Goal: Information Seeking & Learning: Check status

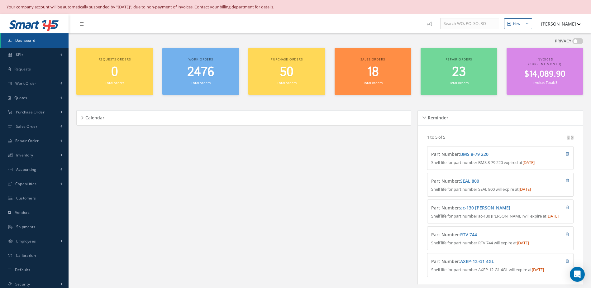
scroll to position [187, 0]
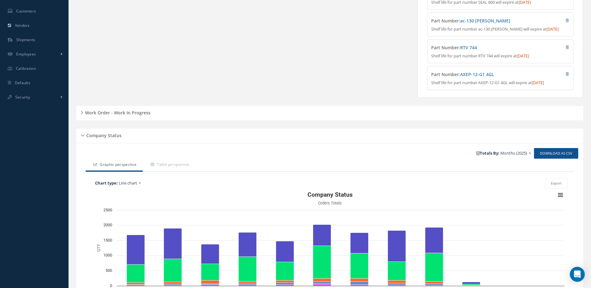
click at [139, 114] on h5 "Work Order - Work In Progress" at bounding box center [116, 111] width 67 height 7
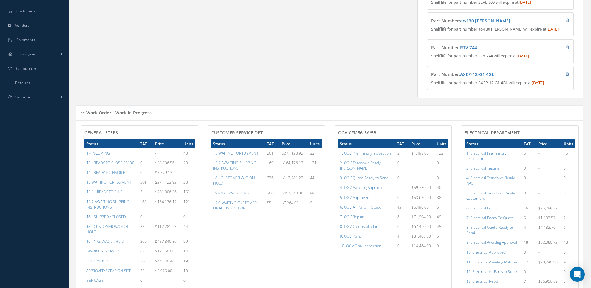
scroll to position [249, 0]
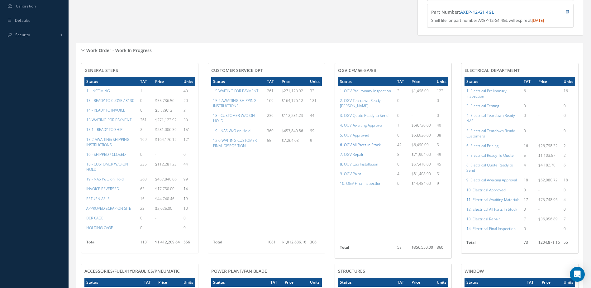
click at [357, 145] on a=79&excludeInternalCustomer=false&excludeInvoicedOrClosed=true&shop_id=15&filtersHidded"] "6. OGV All Parts in Stock" at bounding box center [360, 144] width 41 height 5
click at [355, 155] on a=83&excludeInternalCustomer=false&excludeInvoicedOrClosed=true&shop_id=15&filtersHidded"] "7. OGV Repair" at bounding box center [352, 154] width 24 height 5
click at [360, 135] on a=78&excludeInternalCustomer=false&excludeInvoicedOrClosed=true&shop_id=15&filtersHidded"] "5. OGV Approved" at bounding box center [354, 135] width 29 height 5
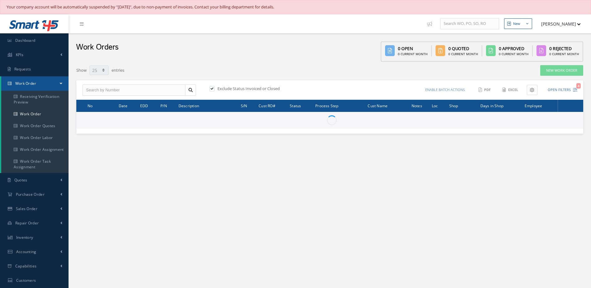
select select "25"
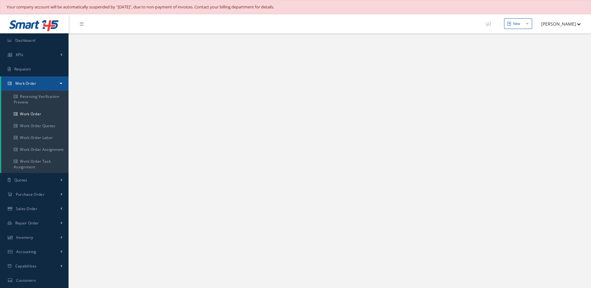
select select "25"
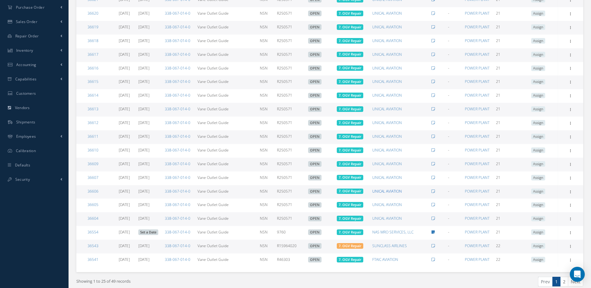
scroll to position [214, 0]
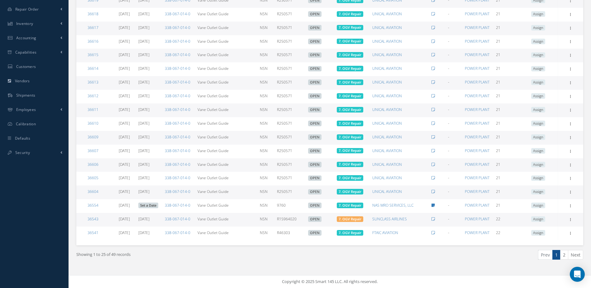
drag, startPoint x: 566, startPoint y: 257, endPoint x: 541, endPoint y: 251, distance: 25.3
click at [566, 257] on link "2" at bounding box center [565, 255] width 8 height 10
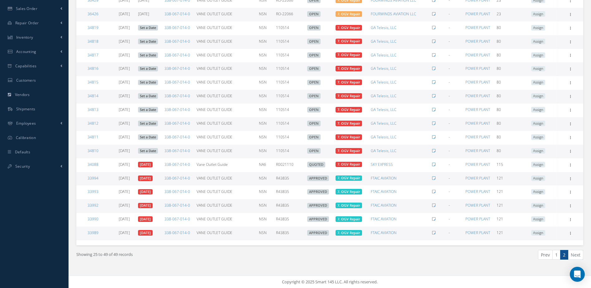
scroll to position [75, 0]
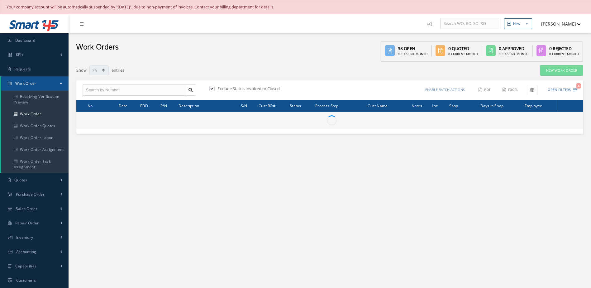
select select "25"
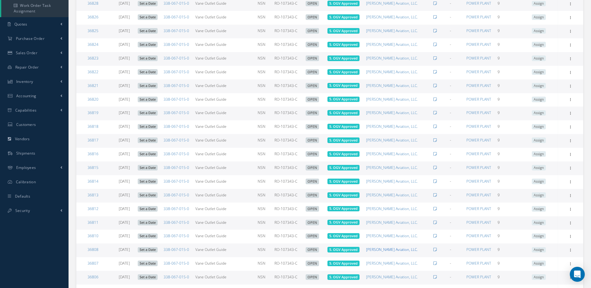
scroll to position [214, 0]
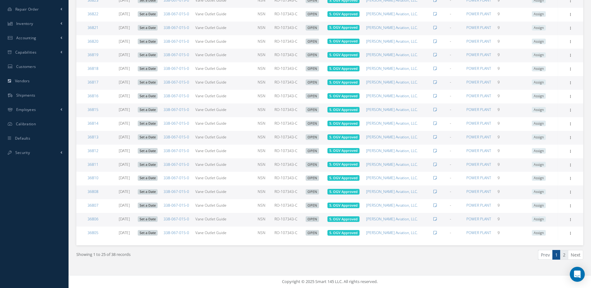
click at [567, 256] on link "2" at bounding box center [565, 255] width 8 height 10
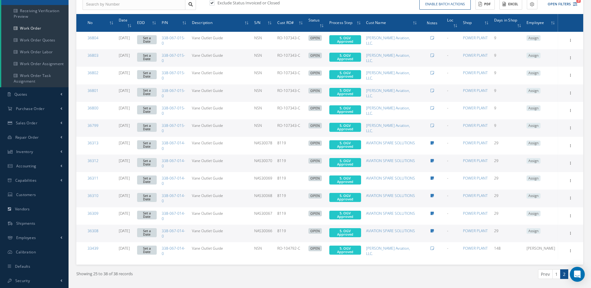
scroll to position [0, 0]
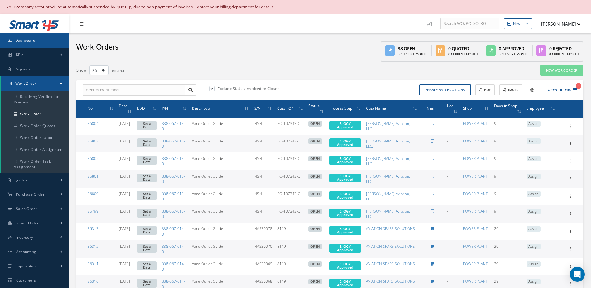
drag, startPoint x: 23, startPoint y: 41, endPoint x: 27, endPoint y: 37, distance: 5.4
click at [23, 41] on span "Dashboard" at bounding box center [25, 40] width 20 height 5
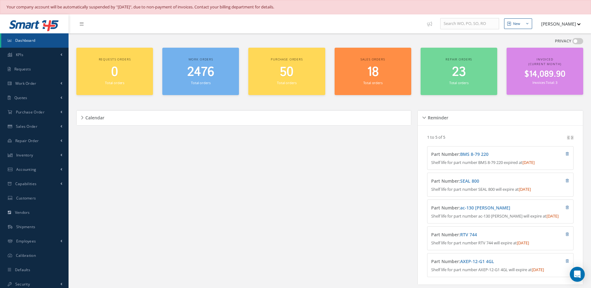
scroll to position [187, 0]
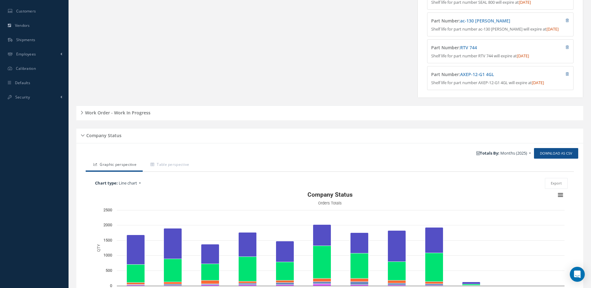
click at [122, 118] on div "Work Order - Work In Progress" at bounding box center [329, 113] width 507 height 10
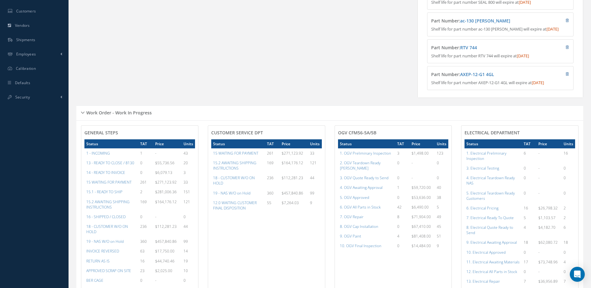
scroll to position [343, 0]
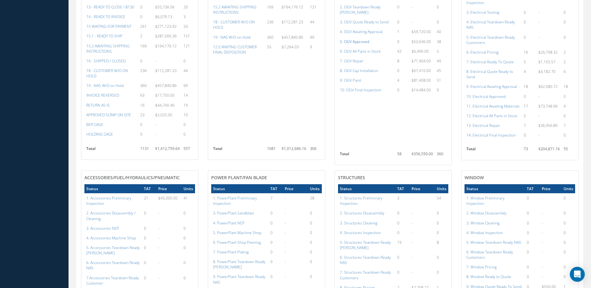
click at [360, 43] on a=78&excludeInternalCustomer=false&excludeInvoicedOrClosed=true&shop_id=15&filtersHidded"] "5. OGV Approved" at bounding box center [354, 41] width 29 height 5
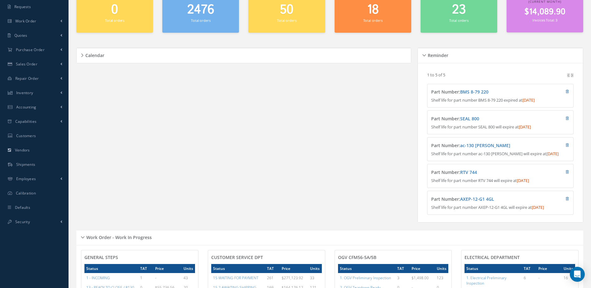
scroll to position [0, 0]
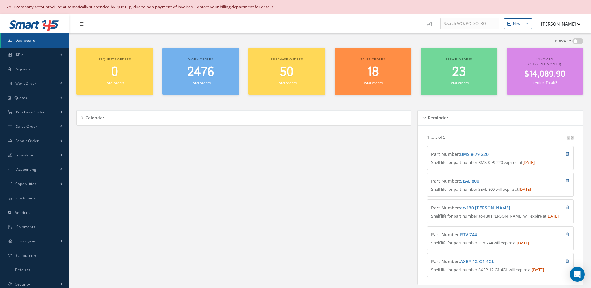
click at [193, 86] on div "Work orders 2476 Total orders" at bounding box center [200, 72] width 77 height 48
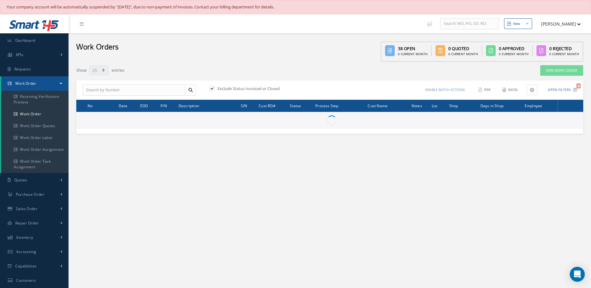
select select "25"
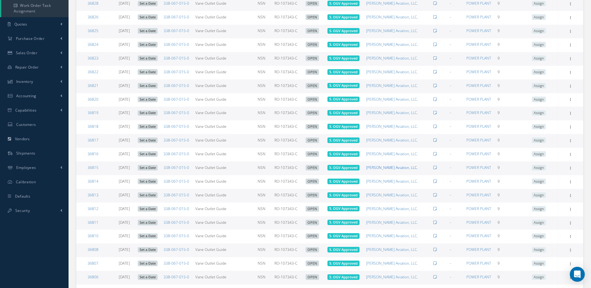
scroll to position [214, 0]
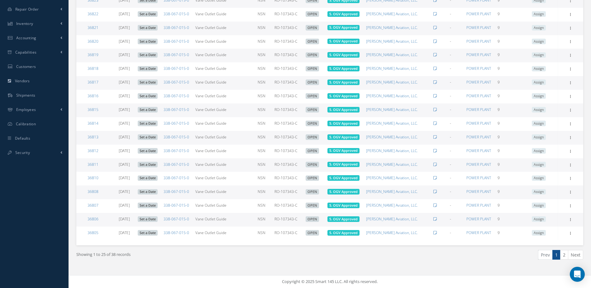
drag, startPoint x: 566, startPoint y: 256, endPoint x: 560, endPoint y: 254, distance: 6.2
click at [566, 256] on link "2" at bounding box center [565, 255] width 8 height 10
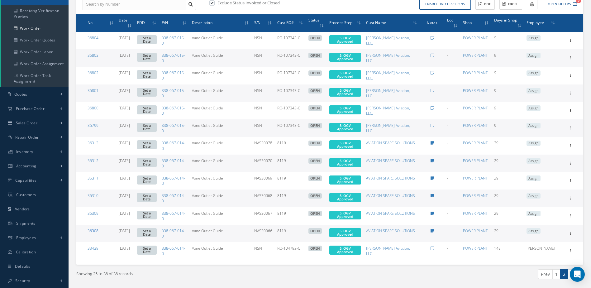
click at [95, 228] on link "36308" at bounding box center [93, 230] width 11 height 5
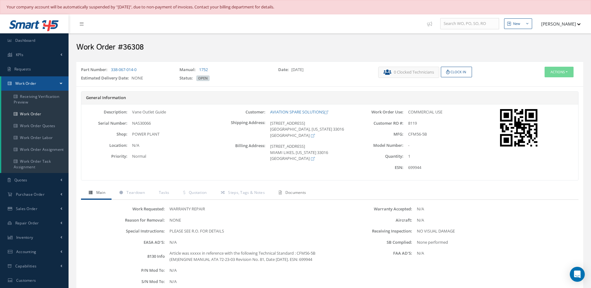
click at [287, 191] on span "Documents" at bounding box center [296, 192] width 21 height 5
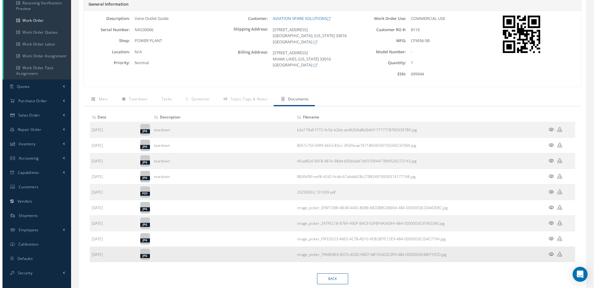
scroll to position [115, 0]
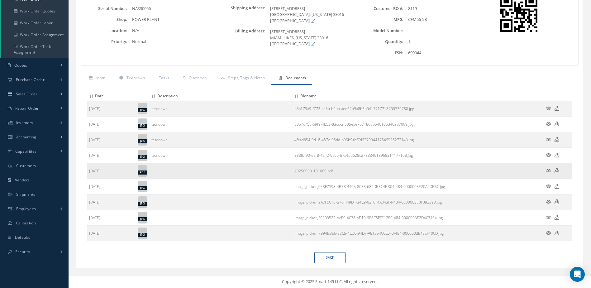
click at [546, 170] on icon at bounding box center [548, 170] width 5 height 5
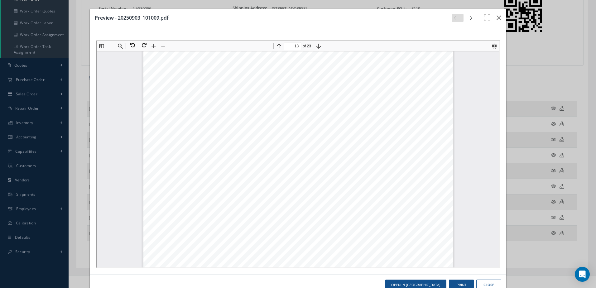
scroll to position [5553, 0]
type input "10"
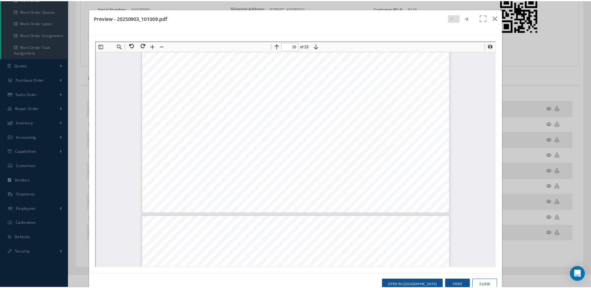
scroll to position [4056, 0]
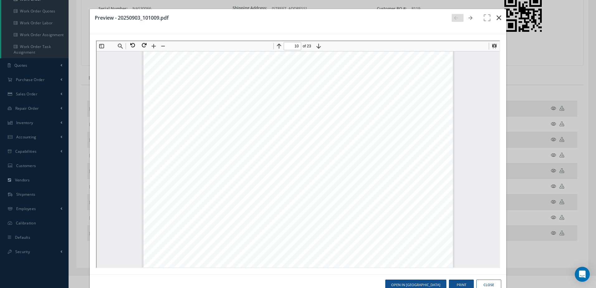
click at [492, 17] on button "button" at bounding box center [499, 17] width 15 height 17
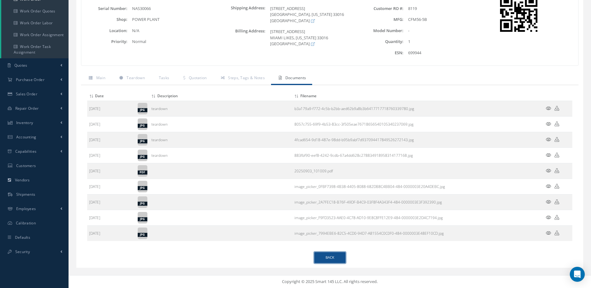
click at [326, 262] on link "Back" at bounding box center [330, 257] width 31 height 11
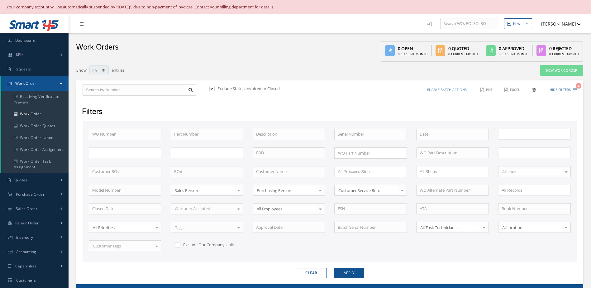
select select "25"
type input "All Work Request"
type input "All Work Performed"
type input "All Status"
type input "WO Part Status"
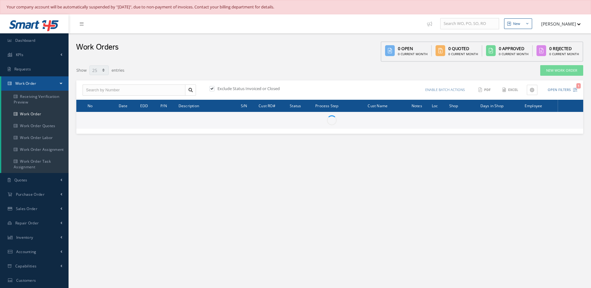
select select "25"
type input "All Work Request"
type input "All Work Performed"
type input "All Status"
type input "WO Part Status"
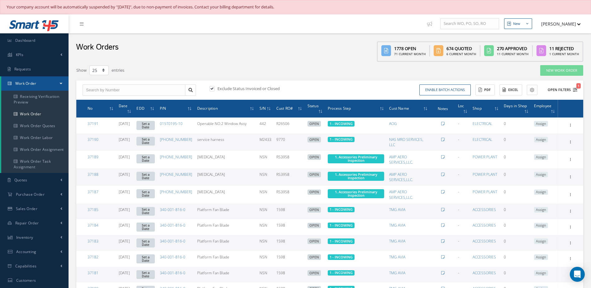
click at [561, 91] on button "Open Filters 1" at bounding box center [559, 90] width 35 height 10
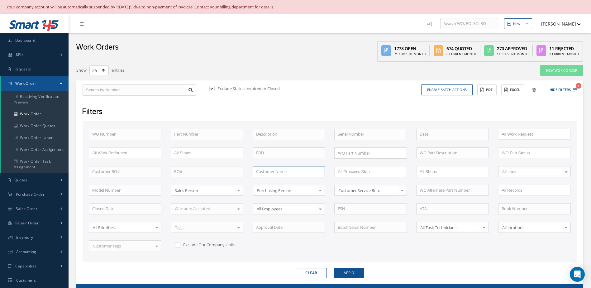
click at [267, 172] on input "text" at bounding box center [289, 171] width 73 height 11
type input "nas mro"
click at [334, 268] on button "Apply" at bounding box center [349, 273] width 30 height 10
click at [57, 42] on link "Dashboard" at bounding box center [34, 40] width 69 height 14
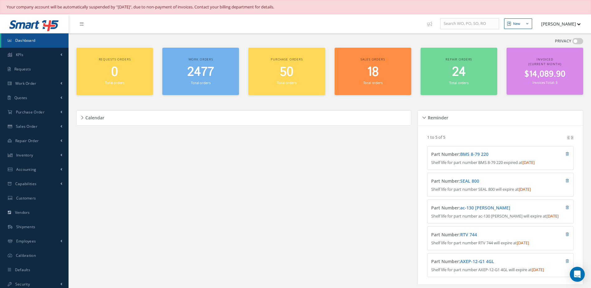
click at [205, 79] on span "2477" at bounding box center [200, 72] width 27 height 18
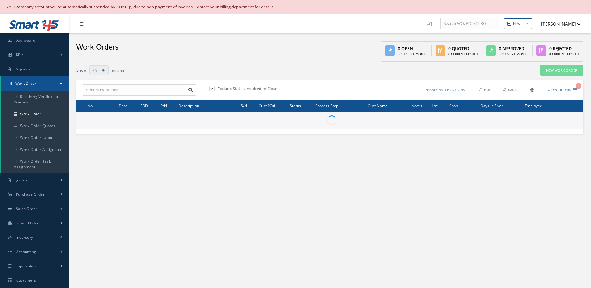
select select "25"
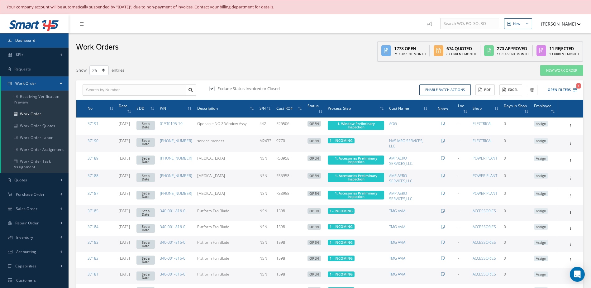
click at [42, 34] on link "Dashboard" at bounding box center [34, 40] width 69 height 14
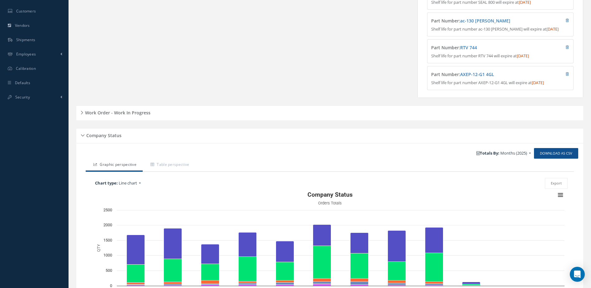
scroll to position [248, 0]
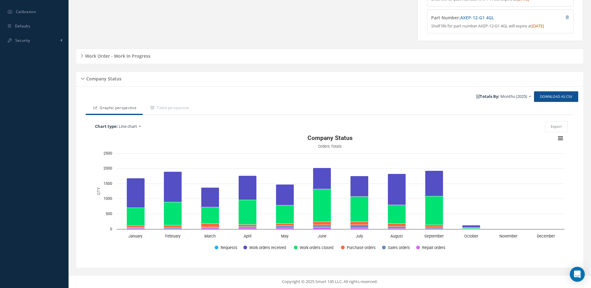
click at [137, 60] on div "Work Order - Work In Progress" at bounding box center [329, 56] width 507 height 10
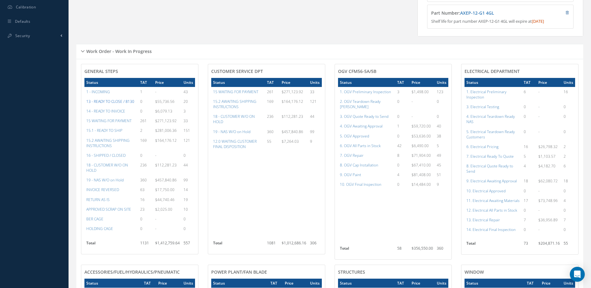
click at [122, 104] on a=20&excludeInternalCustomer=false&excludeInvoicedOrClosed=true&&filtersHidded"] "13 - READY TO CLOSE / 8130" at bounding box center [110, 101] width 48 height 5
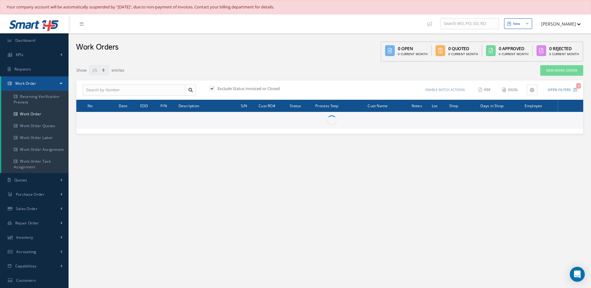
select select "25"
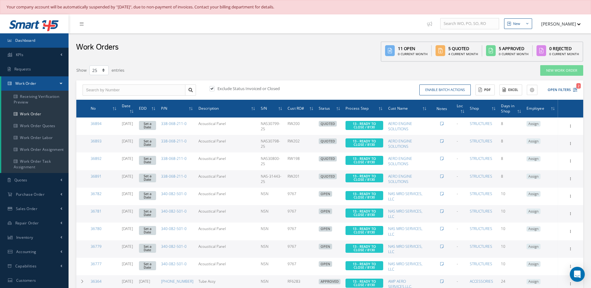
click at [36, 43] on link "Dashboard" at bounding box center [34, 40] width 69 height 14
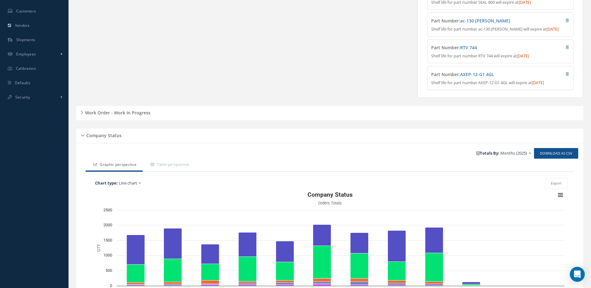
scroll to position [248, 0]
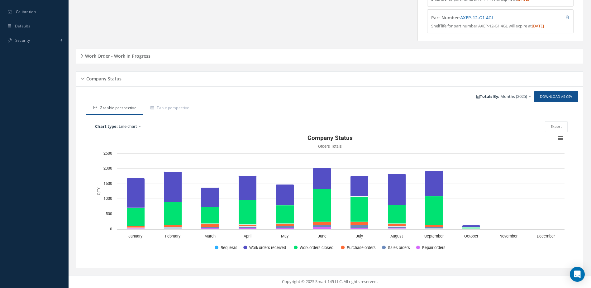
click at [132, 58] on h5 "Work Order - Work In Progress" at bounding box center [116, 54] width 67 height 7
